Goal: Check status: Check status

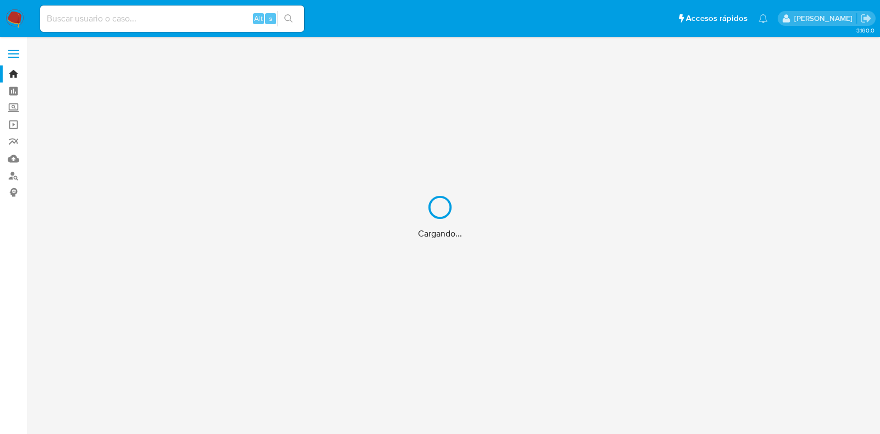
click at [214, 18] on div "Cargando..." at bounding box center [440, 217] width 880 height 434
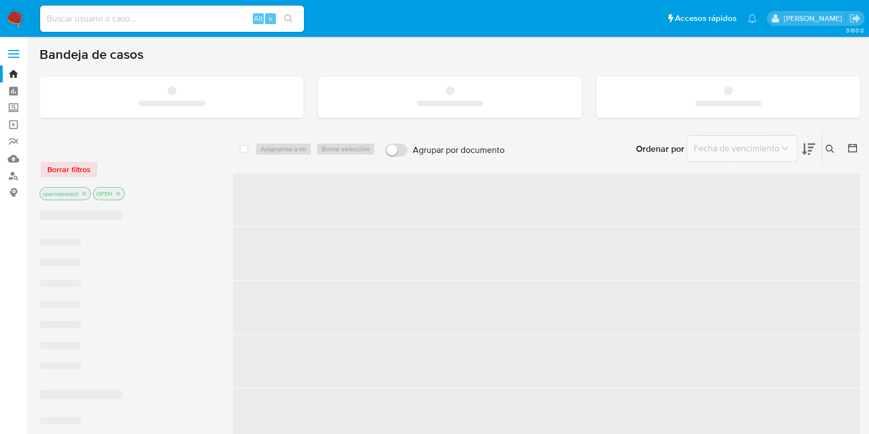
click at [135, 23] on input at bounding box center [172, 19] width 264 height 14
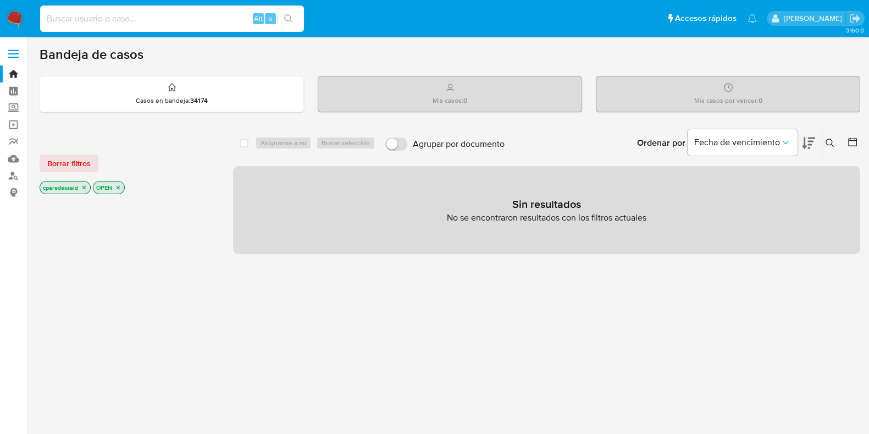
paste input "1302777181"
type input "1302777181"
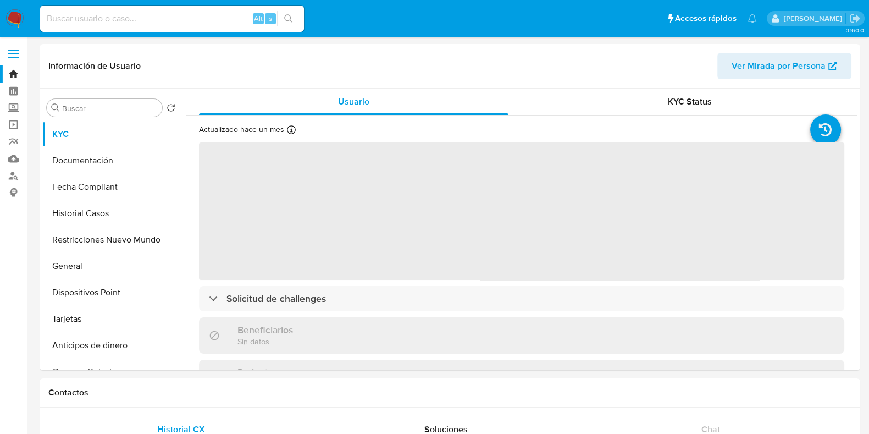
select select "10"
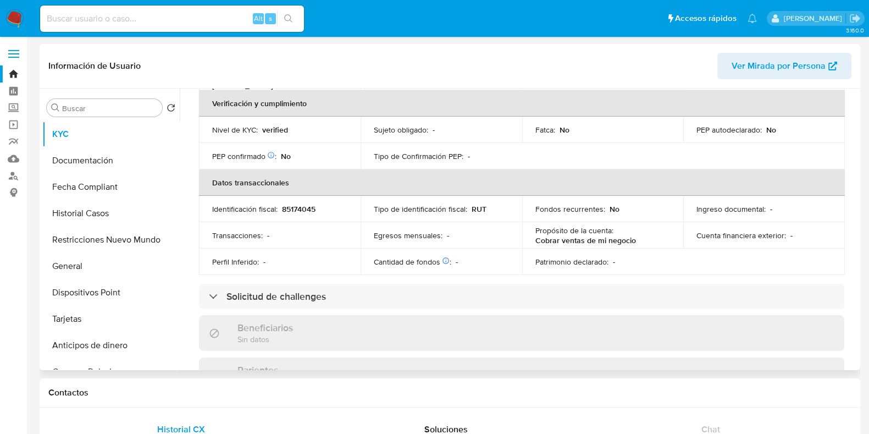
scroll to position [344, 0]
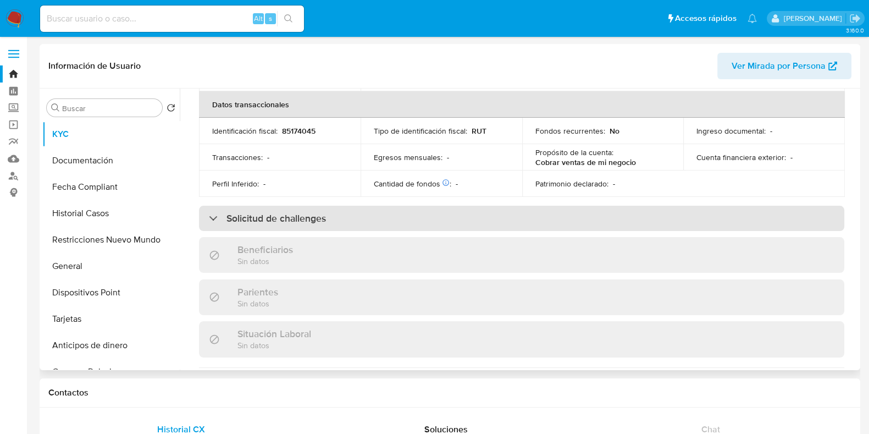
click at [417, 222] on div "Solicitud de challenges" at bounding box center [521, 218] width 645 height 25
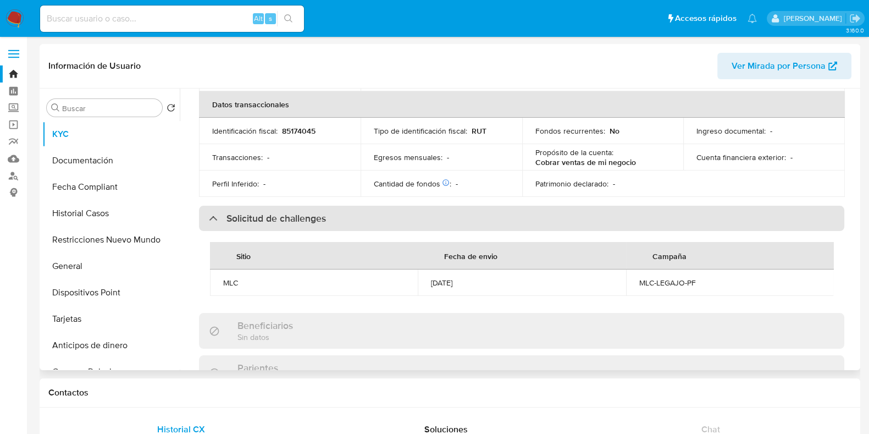
click at [421, 223] on div "Solicitud de challenges" at bounding box center [521, 218] width 645 height 25
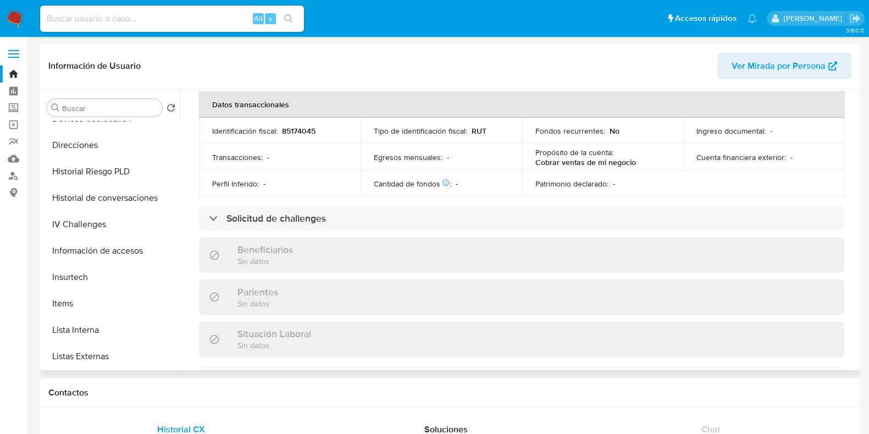
scroll to position [412, 0]
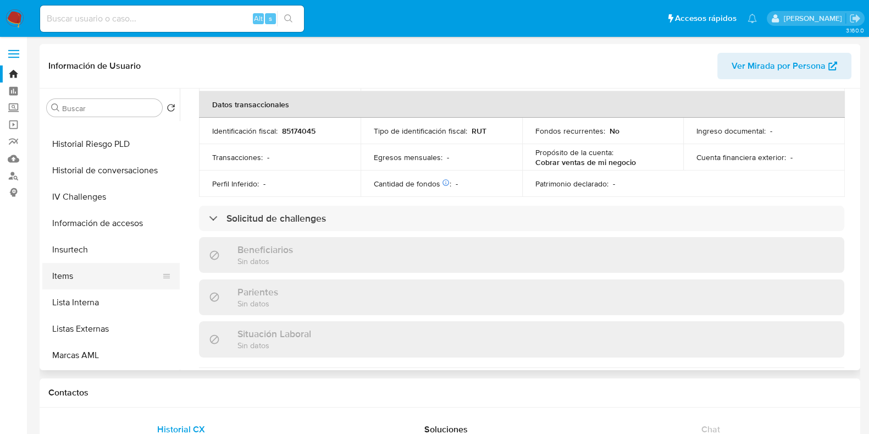
click at [112, 268] on button "Items" at bounding box center [106, 276] width 129 height 26
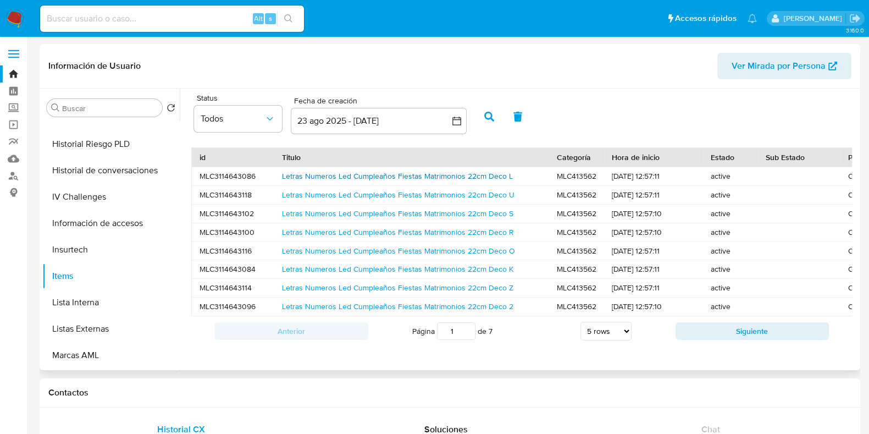
click at [341, 174] on link "Letras Numeros Led Cumpleaños Fiestas Matrimonios 22cm Deco L" at bounding box center [397, 175] width 231 height 11
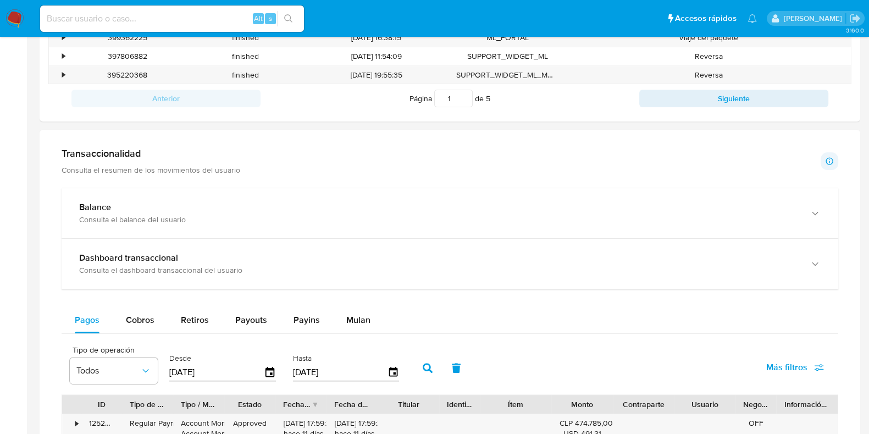
scroll to position [472, 0]
click at [388, 172] on div "Transaccionalidad Consulta el resumen de los movimientos del usuario Informació…" at bounding box center [450, 160] width 777 height 27
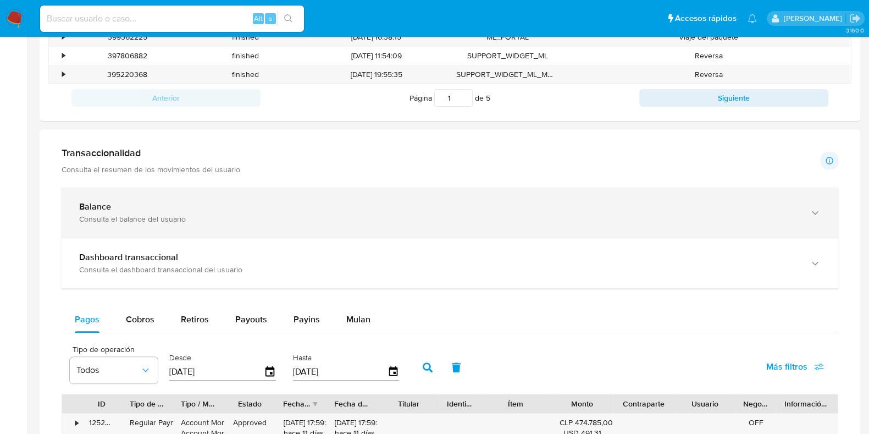
click at [400, 191] on div "Balance Consulta el balance del usuario" at bounding box center [450, 212] width 777 height 50
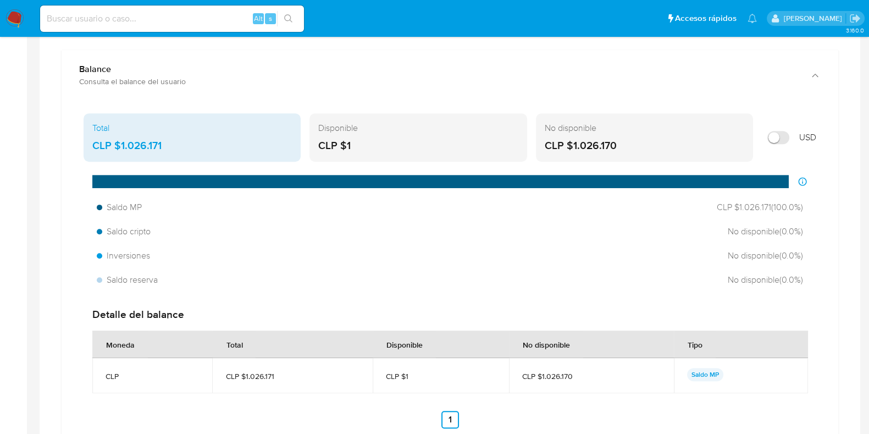
scroll to position [541, 0]
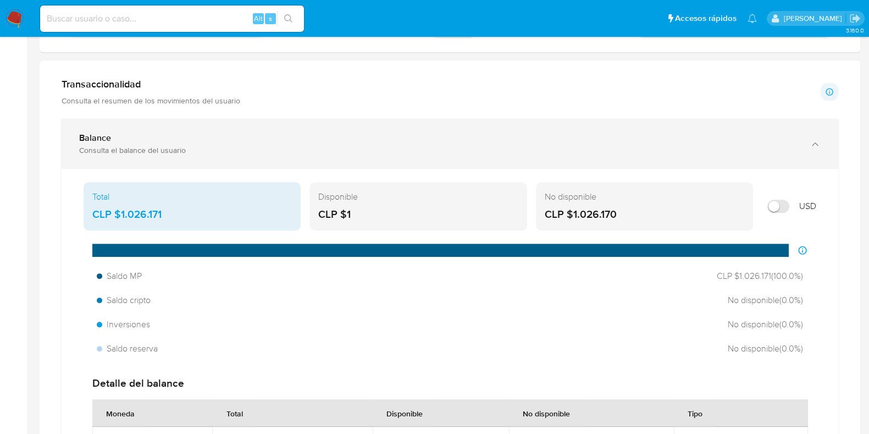
click at [397, 137] on div "Balance" at bounding box center [439, 137] width 720 height 11
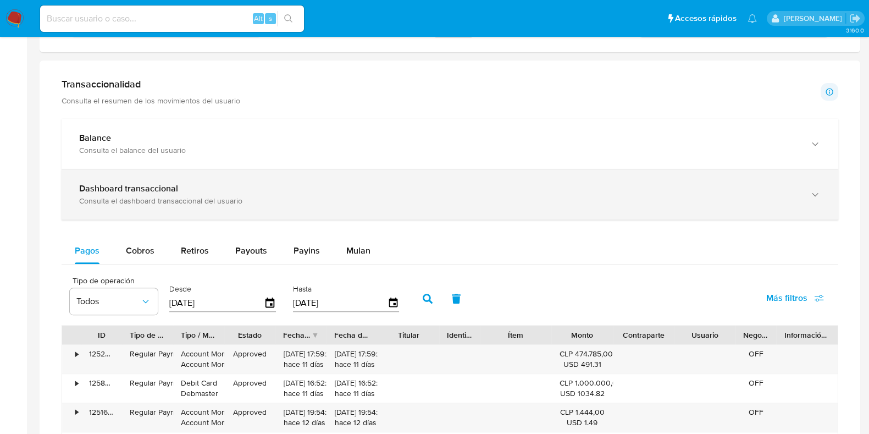
click at [398, 180] on div "Dashboard transaccional Consulta el dashboard transaccional del usuario" at bounding box center [450, 194] width 777 height 50
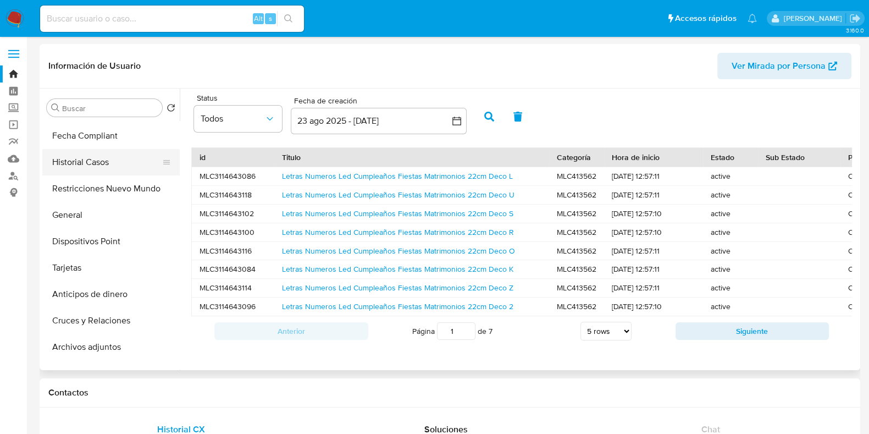
scroll to position [0, 0]
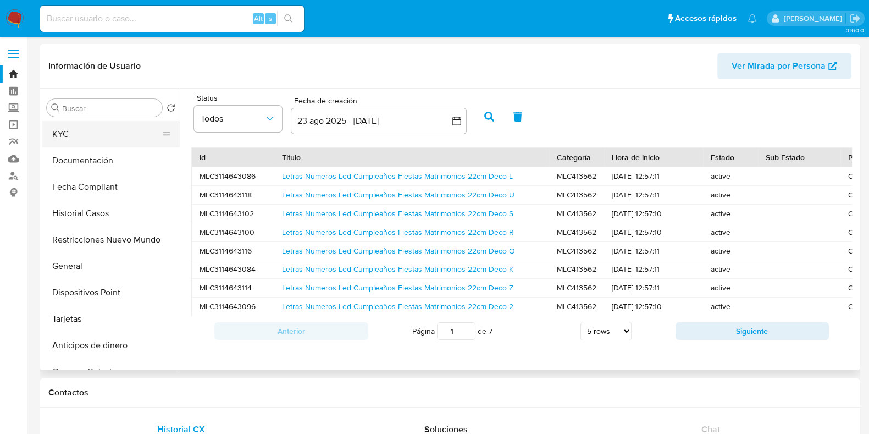
click at [99, 139] on button "KYC" at bounding box center [106, 134] width 129 height 26
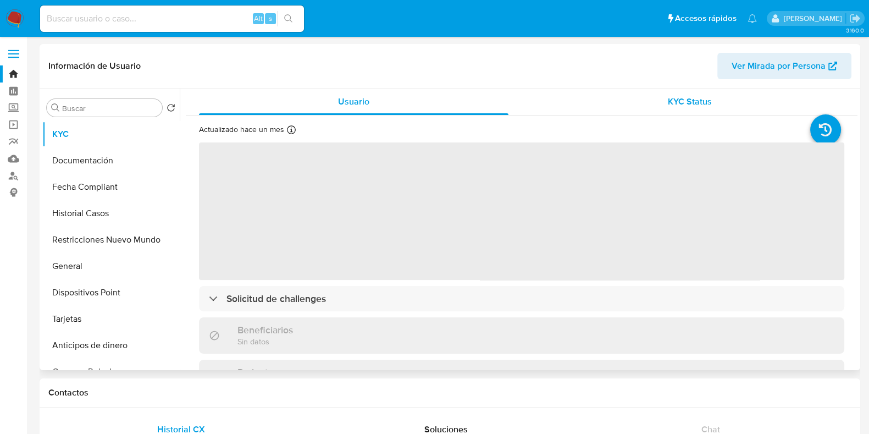
click at [684, 95] on span "KYC Status" at bounding box center [690, 101] width 44 height 13
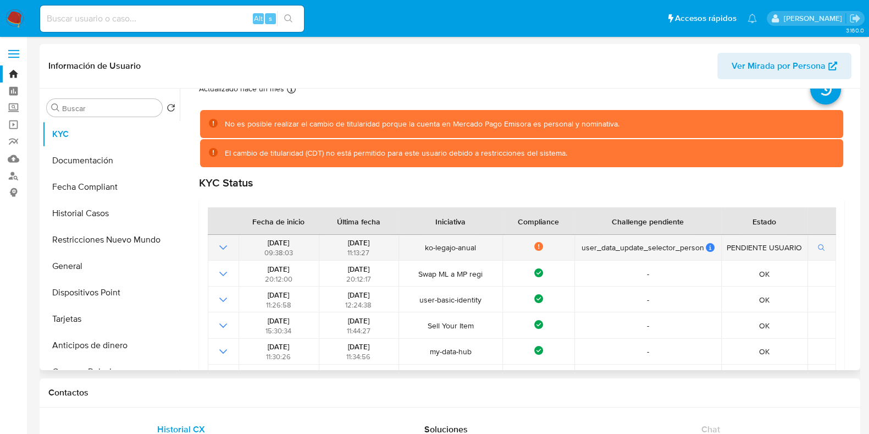
scroll to position [68, 0]
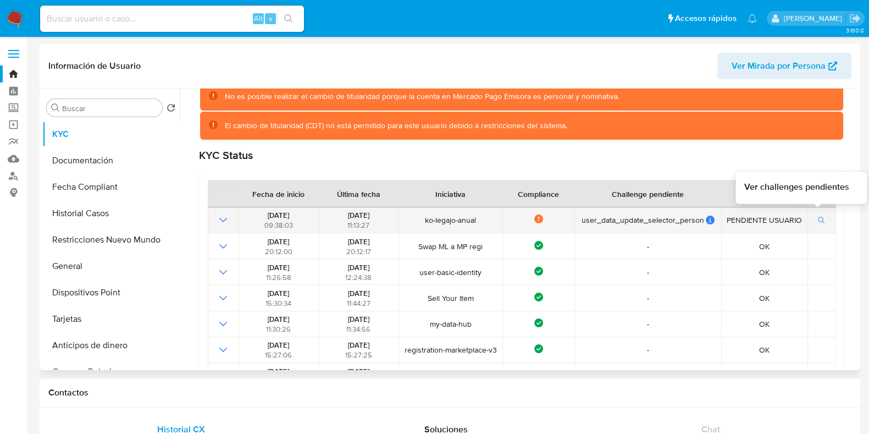
click at [822, 211] on td "Ver challenges pendientes" at bounding box center [822, 220] width 29 height 26
click at [820, 214] on span "button" at bounding box center [822, 219] width 8 height 11
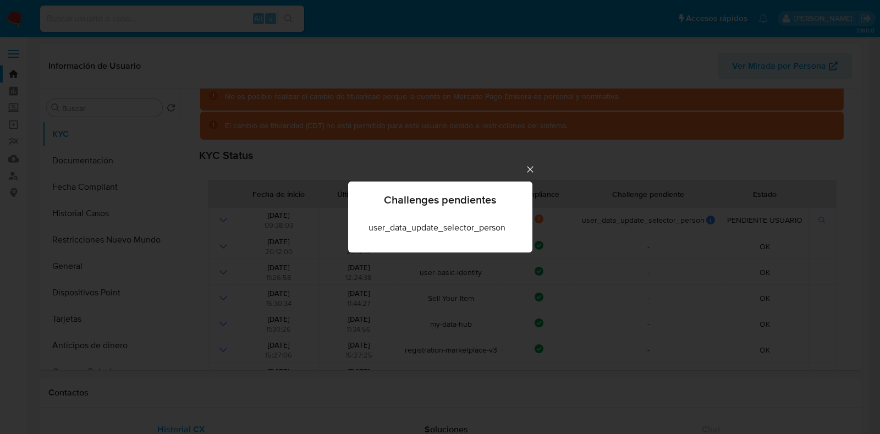
click at [528, 172] on icon "Cerrar" at bounding box center [529, 169] width 11 height 11
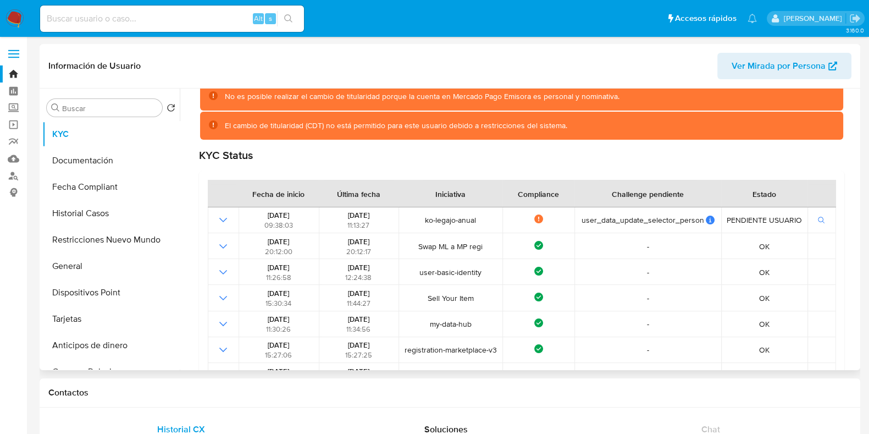
scroll to position [0, 0]
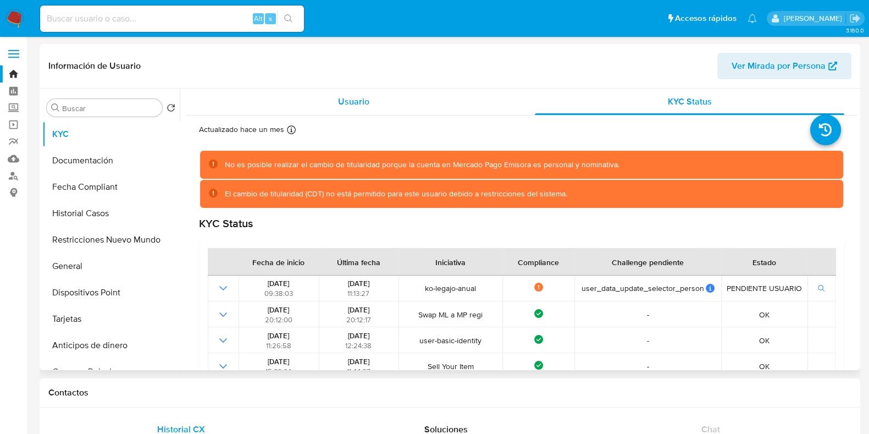
click at [344, 109] on div "Usuario" at bounding box center [353, 102] width 309 height 26
